Goal: Information Seeking & Learning: Learn about a topic

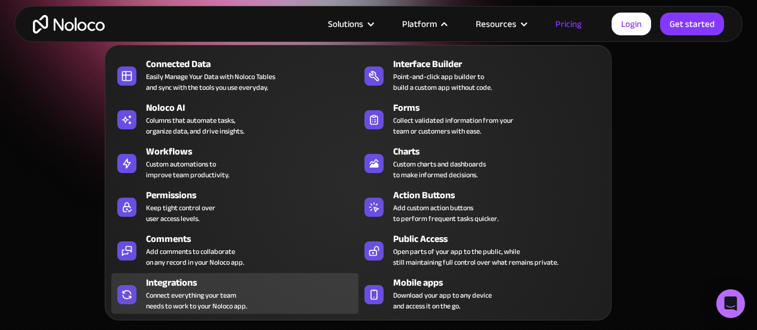
click at [208, 291] on div "Connect everything your team needs to work to your Noloco app." at bounding box center [196, 301] width 101 height 22
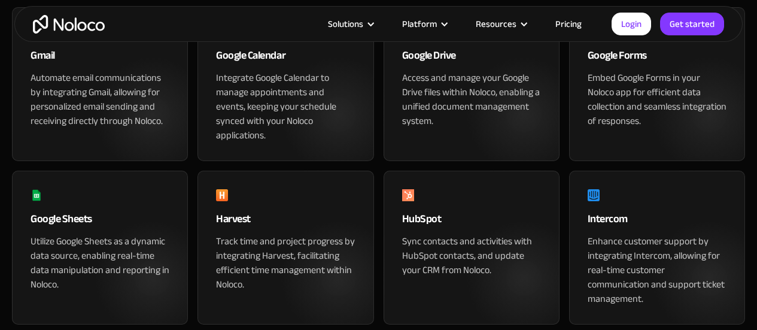
scroll to position [778, 0]
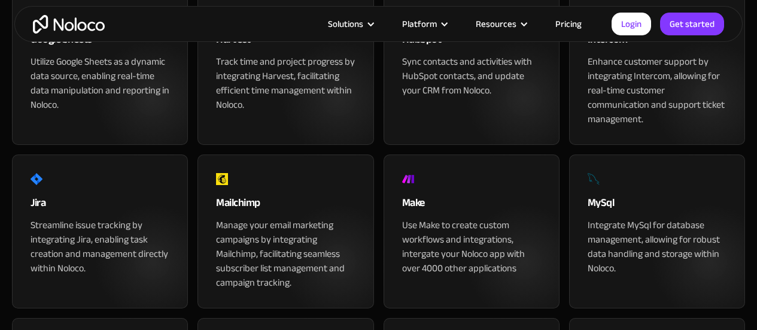
click at [0, 149] on div "App & Tools Integrations Seamlessly Integrate your Apps with Noloco Connect eve…" at bounding box center [378, 103] width 757 height 1703
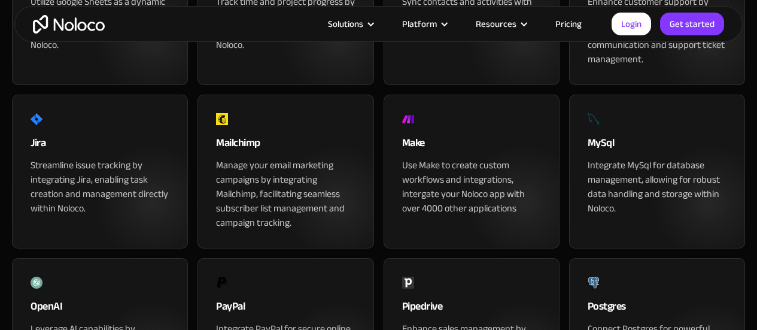
scroll to position [957, 0]
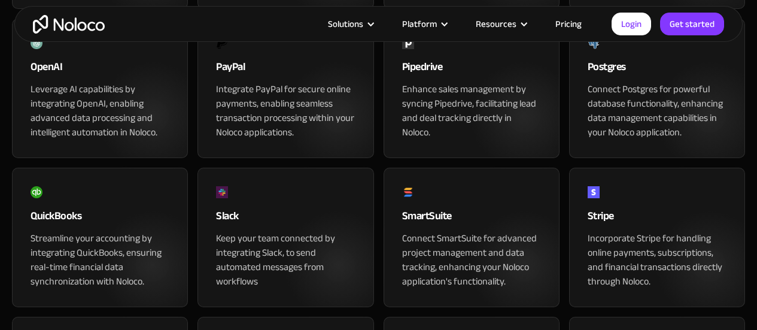
scroll to position [1197, 0]
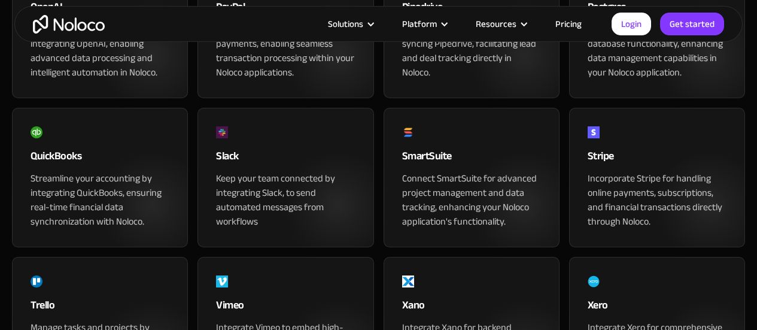
click at [405, 171] on div "SmartSuite" at bounding box center [471, 159] width 139 height 24
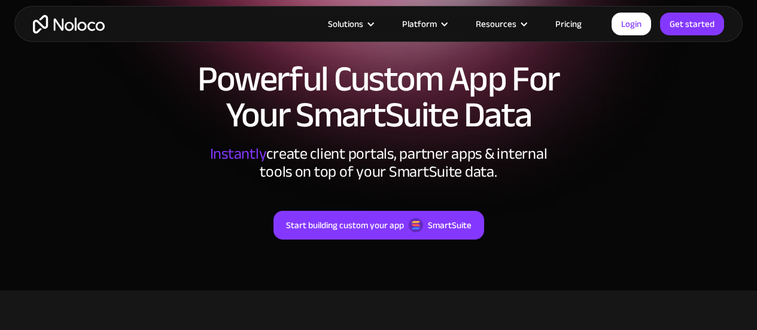
scroll to position [239, 0]
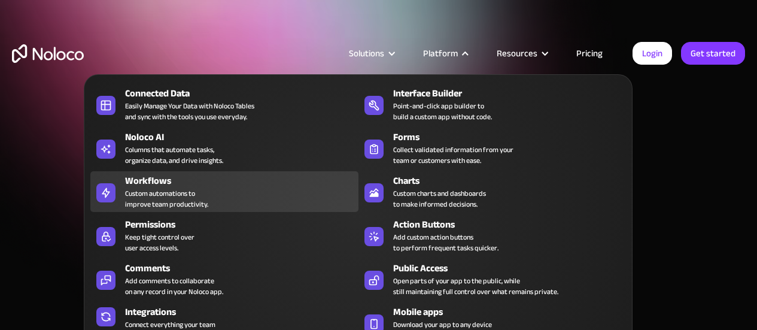
scroll to position [60, 0]
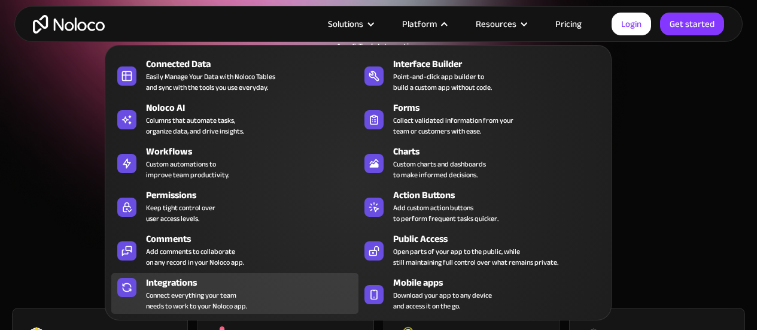
click at [200, 290] on div "Connect everything your team needs to work to your Noloco app." at bounding box center [196, 301] width 101 height 22
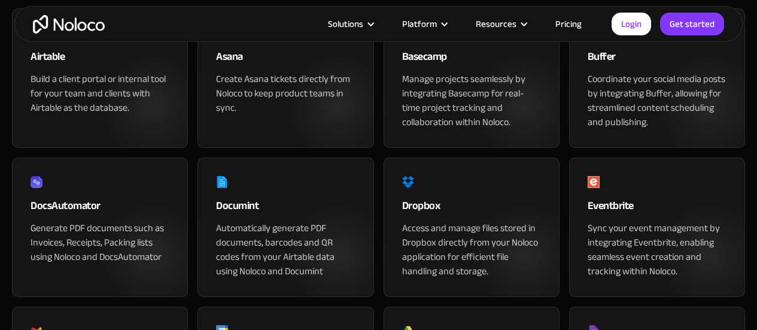
scroll to position [299, 0]
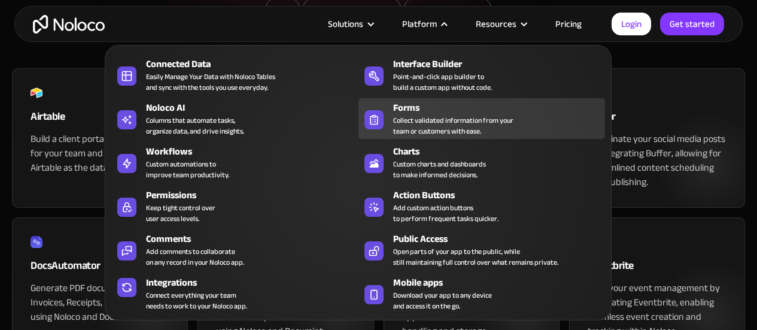
click at [404, 122] on div "Collect validated information from your team or customers with ease." at bounding box center [453, 126] width 120 height 22
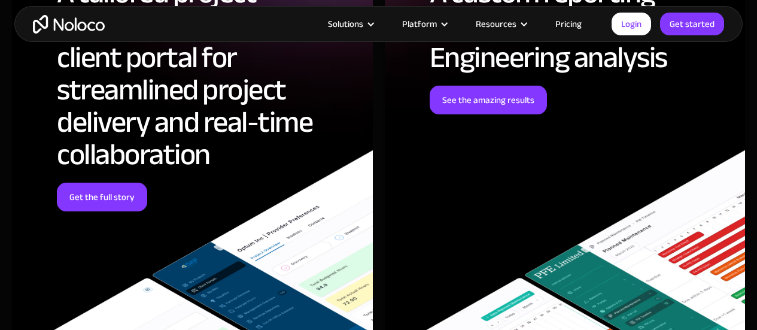
scroll to position [3890, 0]
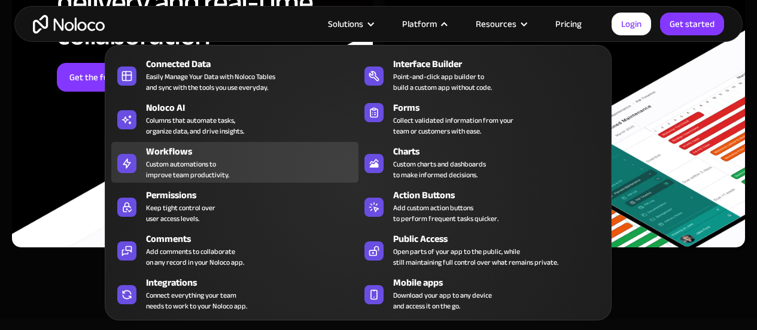
click at [228, 157] on div "Workflows" at bounding box center [254, 151] width 217 height 14
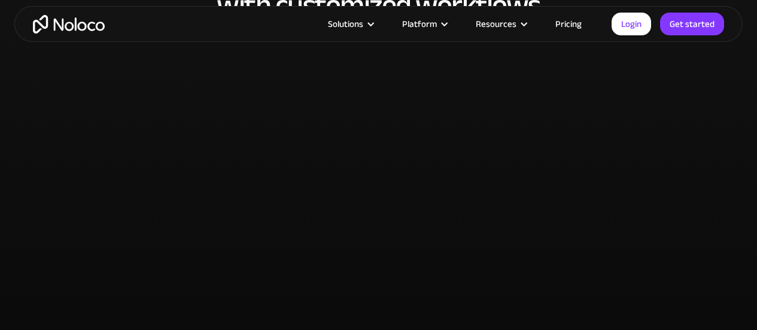
scroll to position [3050, 0]
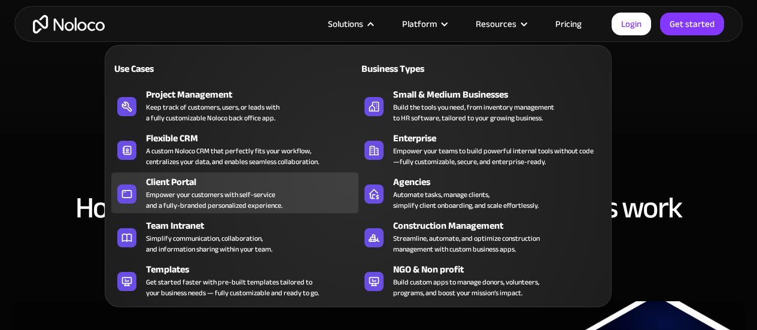
click at [251, 183] on div "Client Portal" at bounding box center [254, 182] width 217 height 14
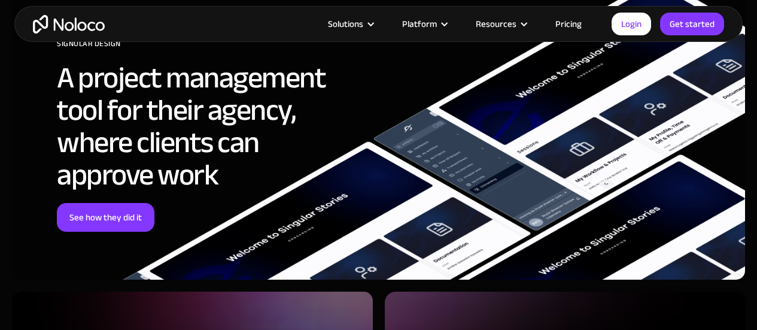
scroll to position [3710, 0]
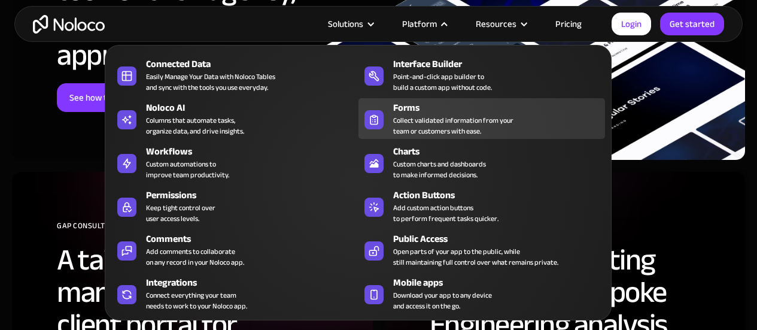
click at [405, 129] on div "Collect validated information from your team or customers with ease." at bounding box center [453, 126] width 120 height 22
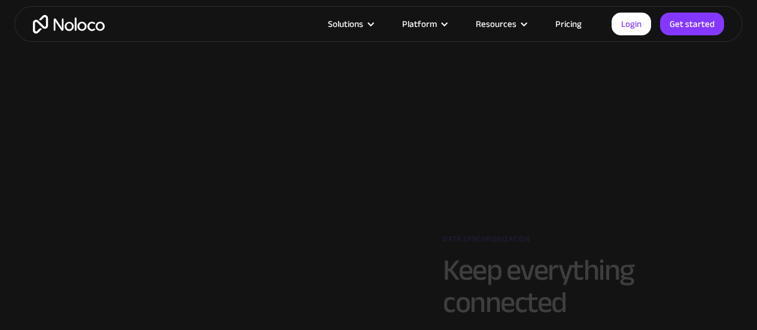
scroll to position [2513, 0]
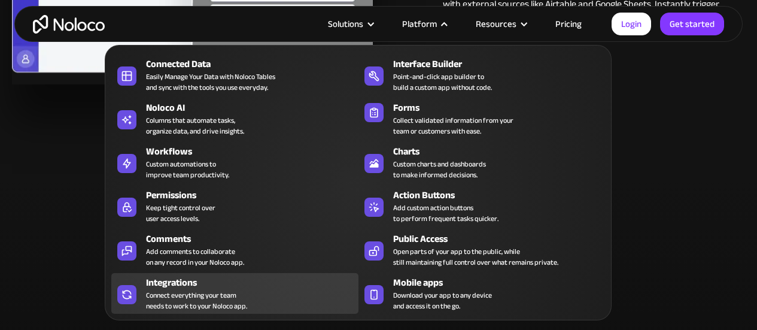
click at [214, 286] on div "Integrations" at bounding box center [254, 282] width 217 height 14
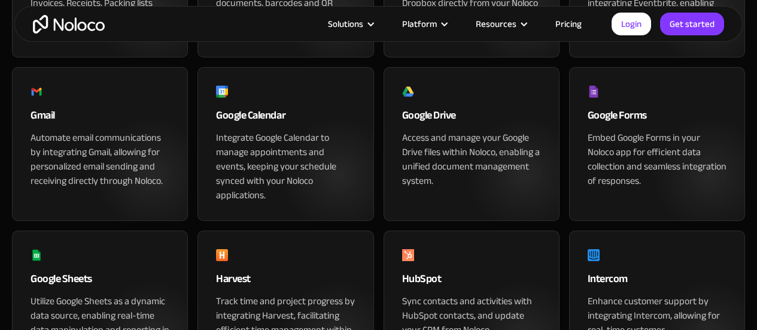
scroll to position [479, 0]
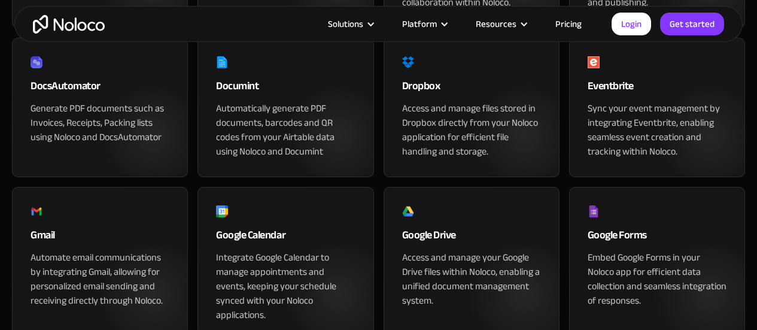
click at [80, 101] on div "DocsAutomator" at bounding box center [100, 89] width 139 height 24
